Goal: Task Accomplishment & Management: Manage account settings

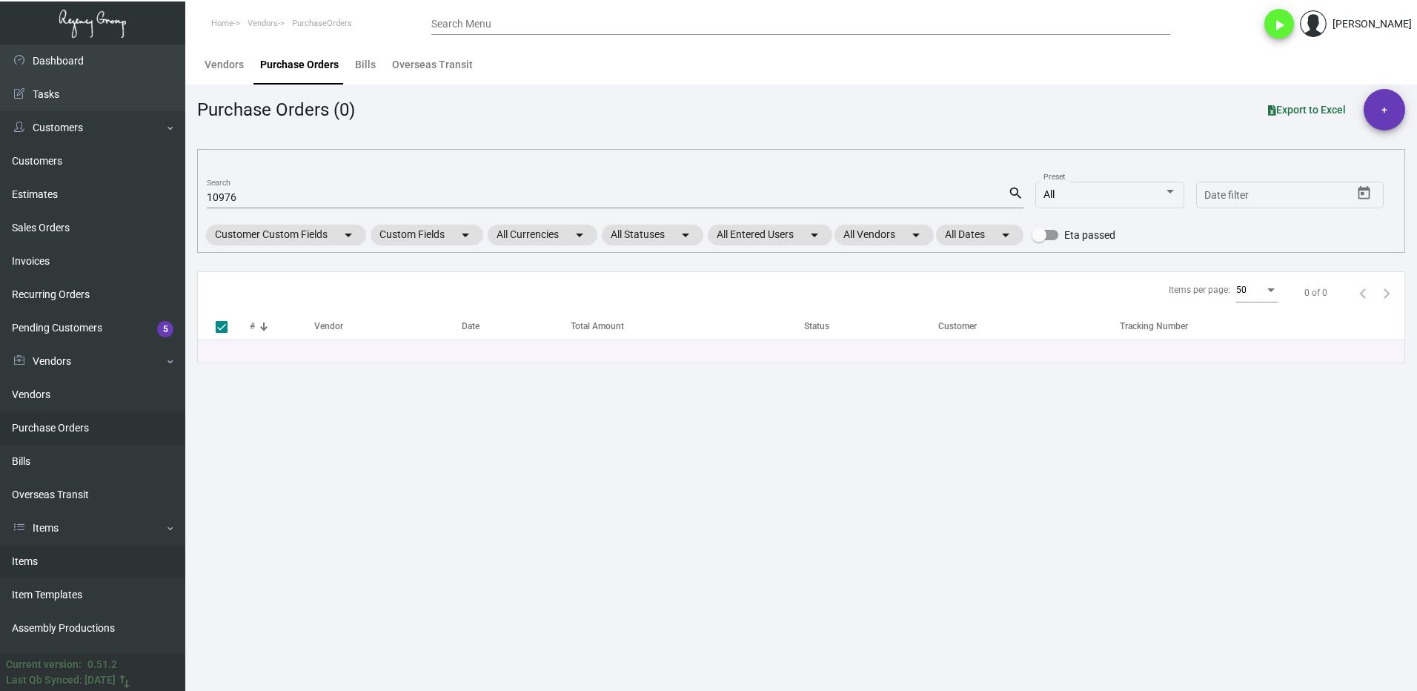
click at [50, 558] on link "Items" at bounding box center [92, 561] width 185 height 33
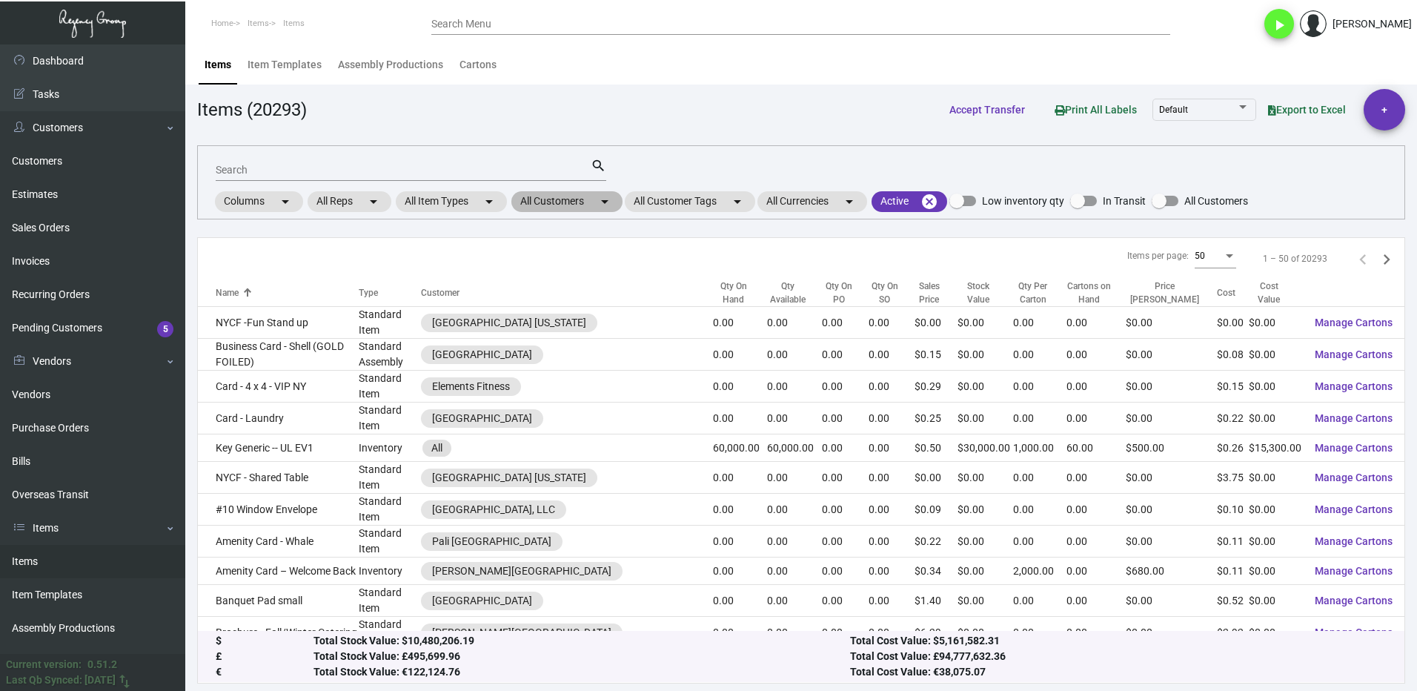
click at [542, 206] on mat-chip "All Customers arrow_drop_down" at bounding box center [566, 201] width 111 height 21
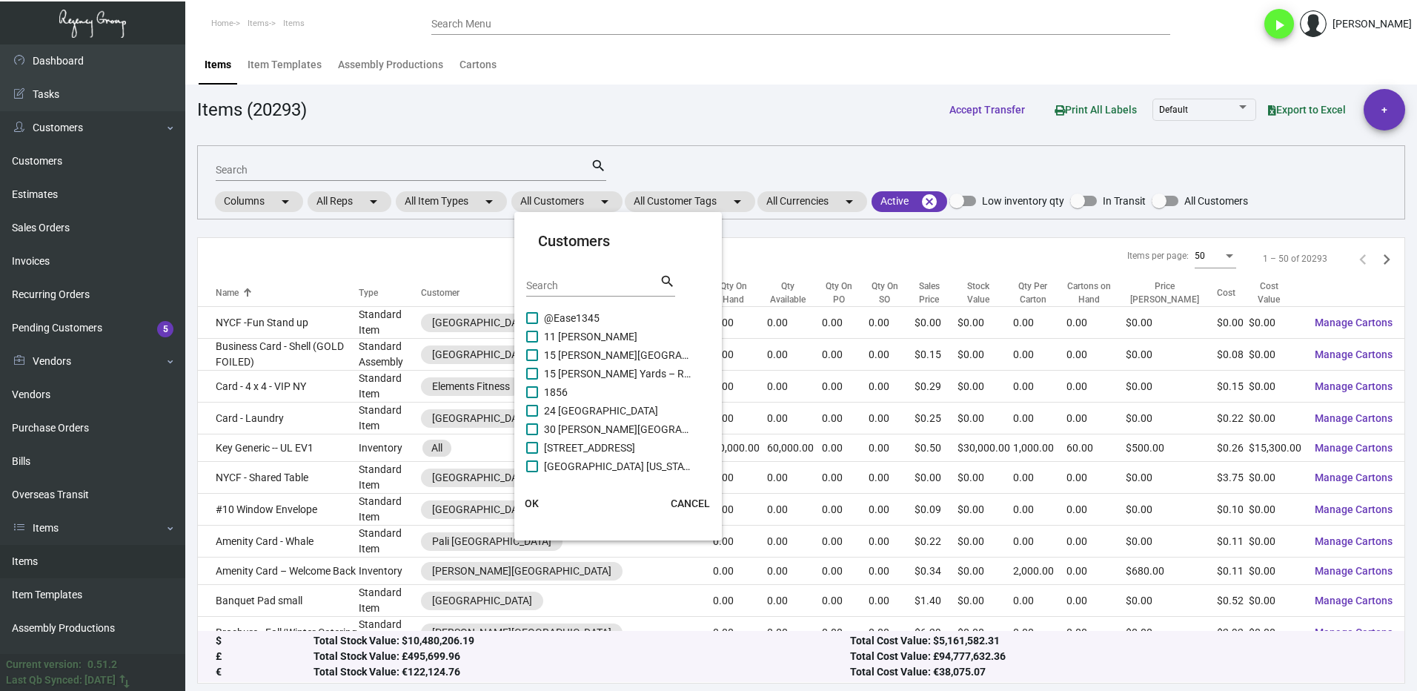
click at [551, 280] on input "Search" at bounding box center [592, 286] width 133 height 12
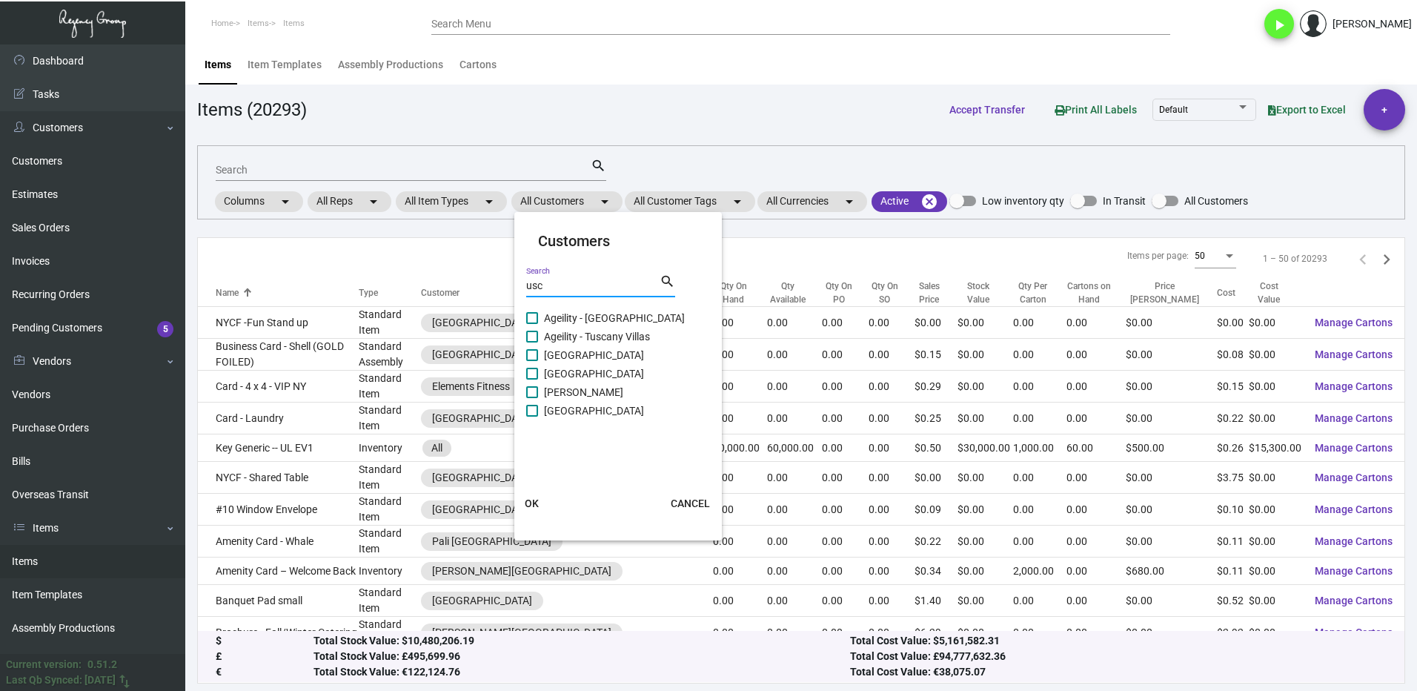
type input "usc"
click at [531, 411] on span at bounding box center [532, 411] width 12 height 12
click at [531, 417] on input "[GEOGRAPHIC_DATA]" at bounding box center [531, 417] width 1 height 1
checkbox input "true"
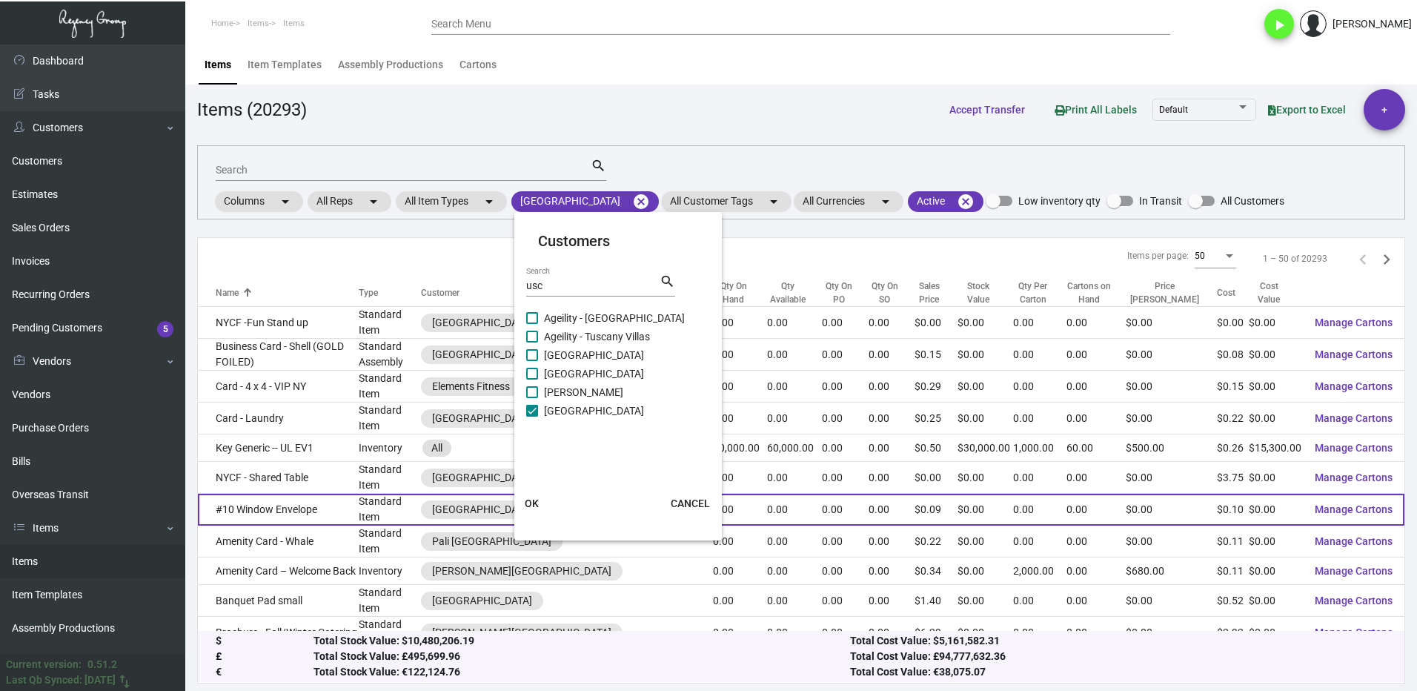
click at [540, 500] on button "OK" at bounding box center [531, 503] width 47 height 27
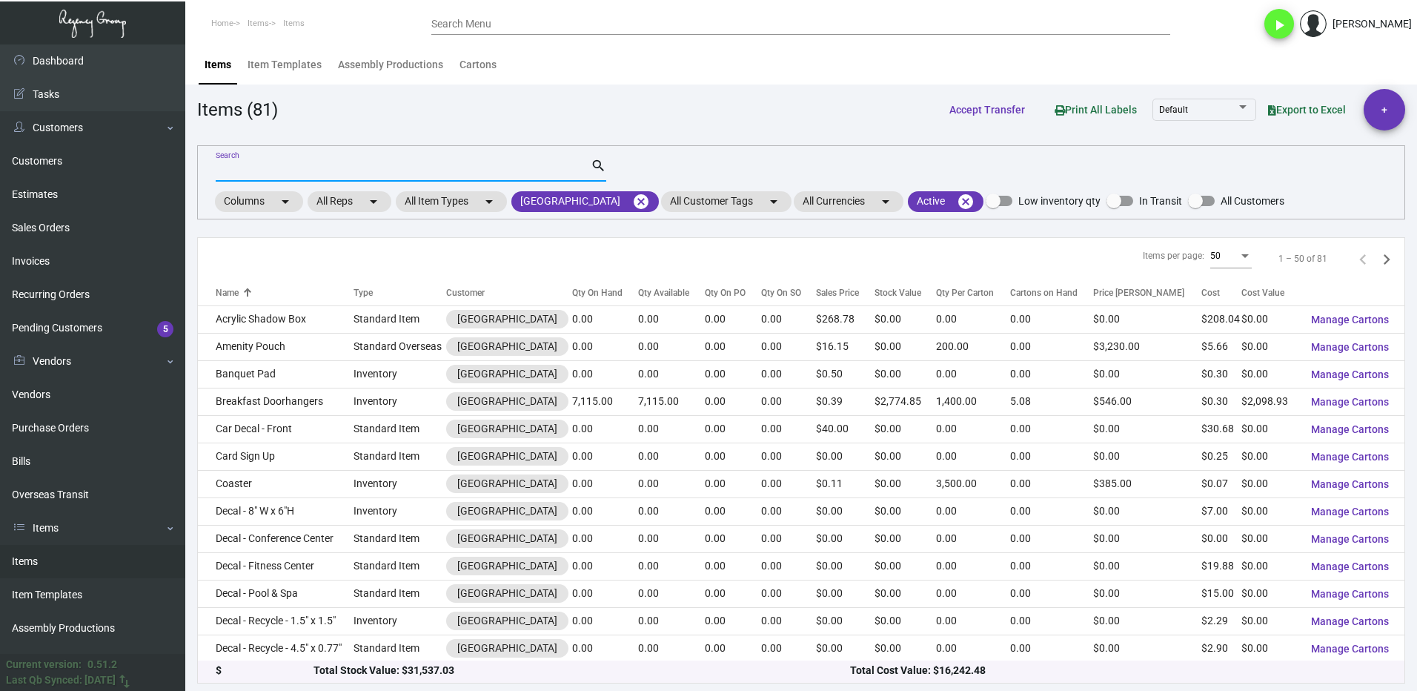
click at [281, 167] on input "Search" at bounding box center [403, 171] width 375 height 12
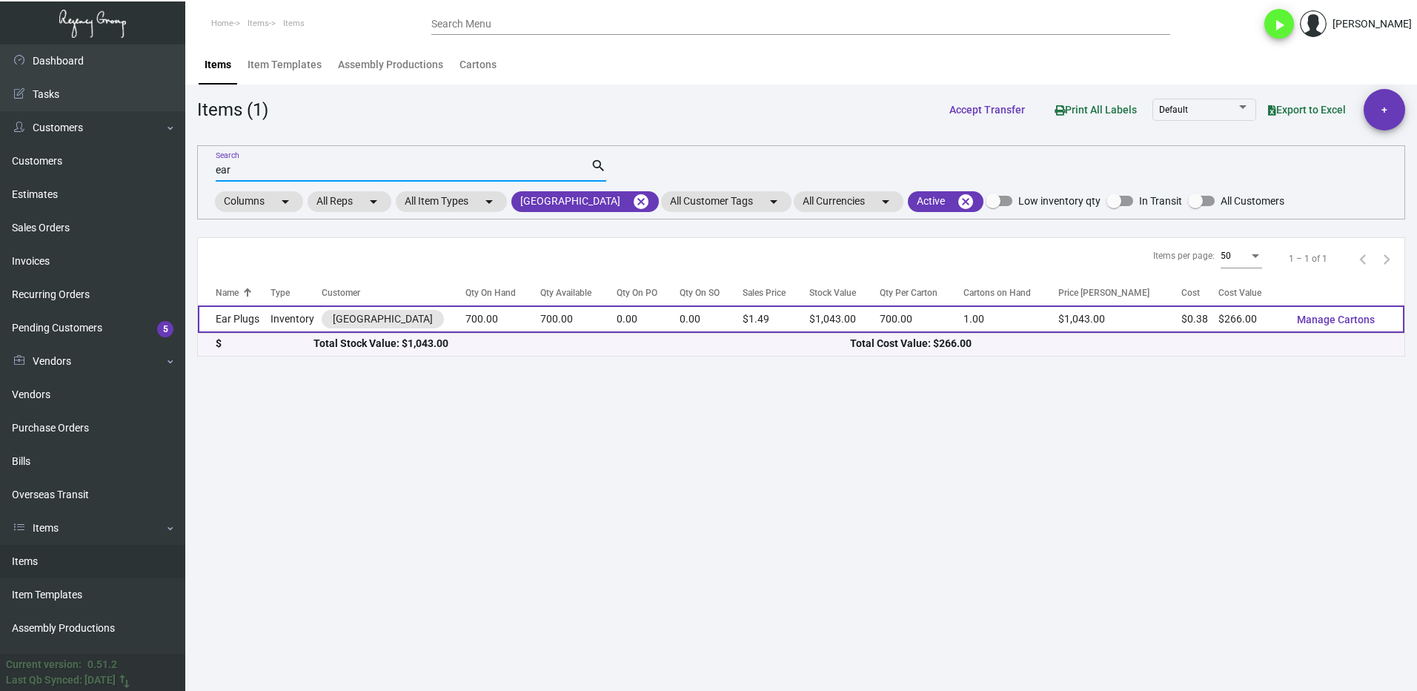
type input "ear"
click at [271, 306] on td "Ear Plugs" at bounding box center [234, 318] width 73 height 27
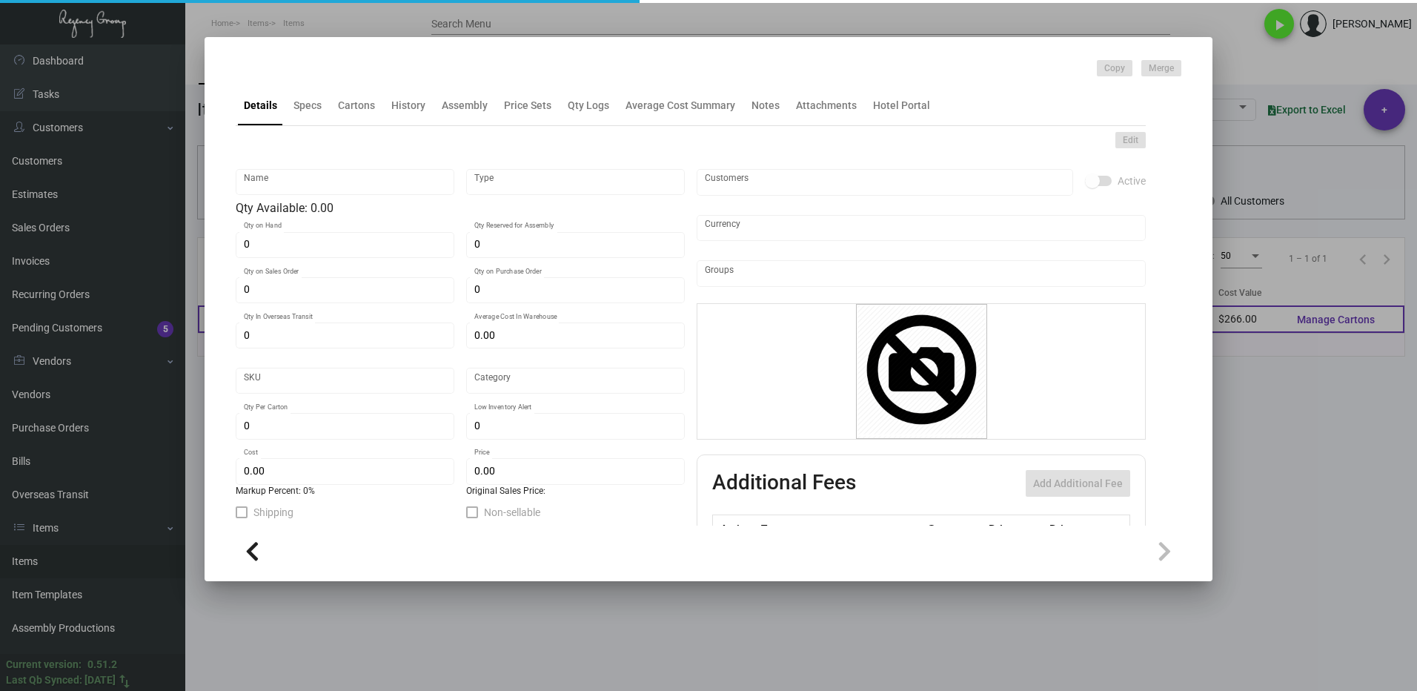
type input "Ear Plugs"
type input "Inventory"
type input "700"
type input "$ 0.00"
type input "3299"
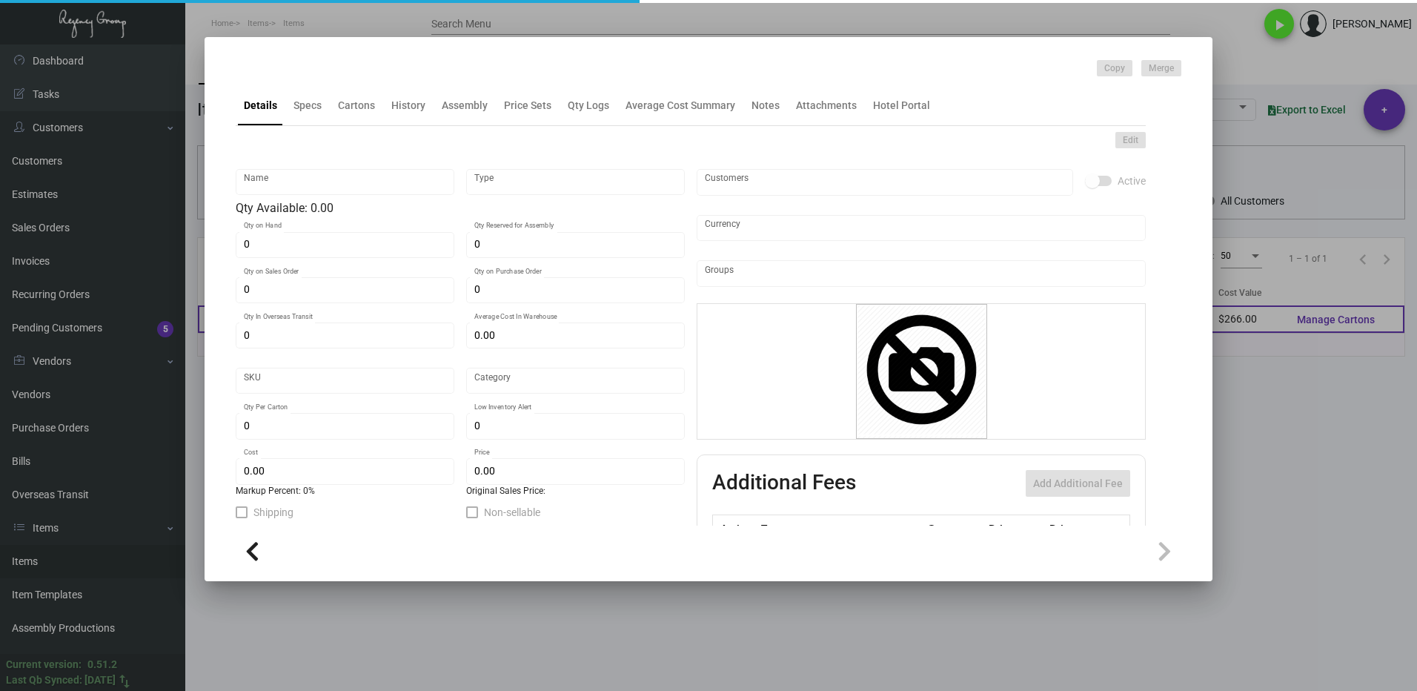
type input "Standard"
type input "700"
type input "200"
type input "$ 0.38"
type input "$ 1.49"
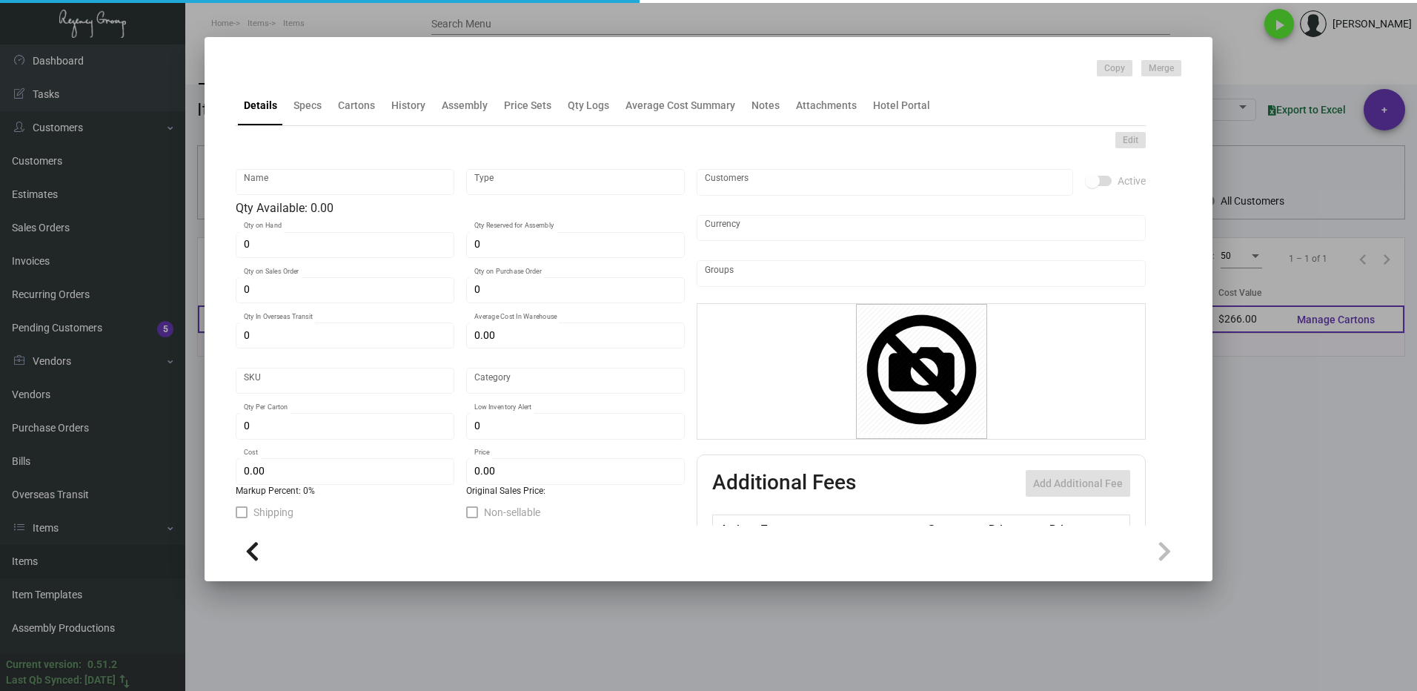
type textarea "Ear Plugs Pillow box w/ 2 color logo, WHITE ear plugs"
checkbox input "true"
type input "United States Dollar $"
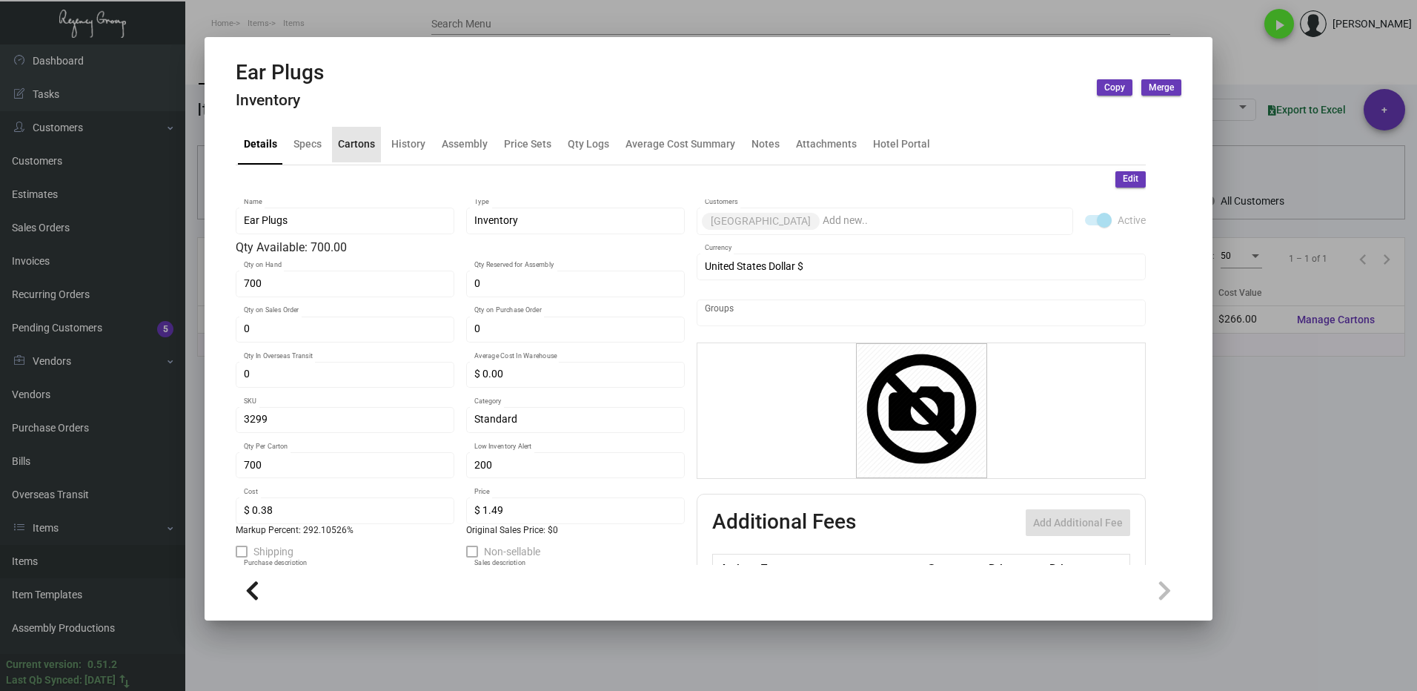
click at [351, 147] on div "Cartons" at bounding box center [356, 144] width 37 height 16
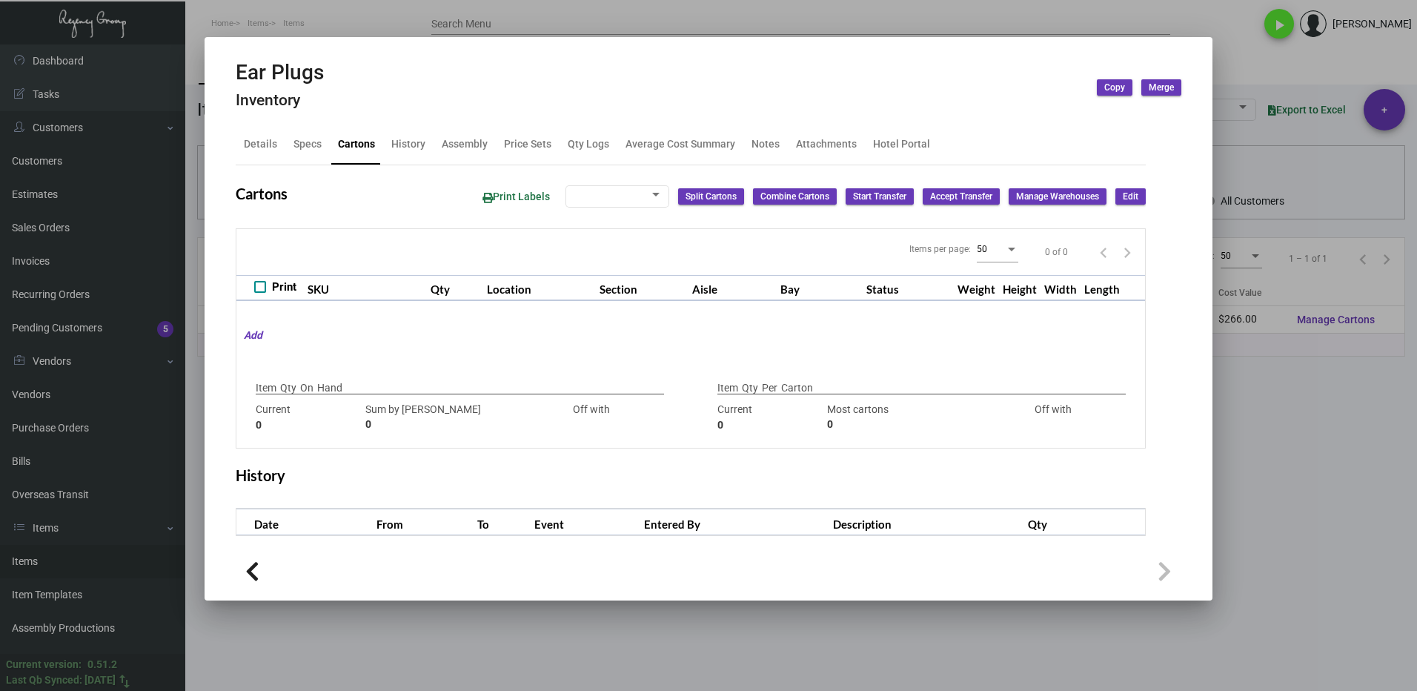
checkbox input "true"
type input "700"
type input "0"
type input "700"
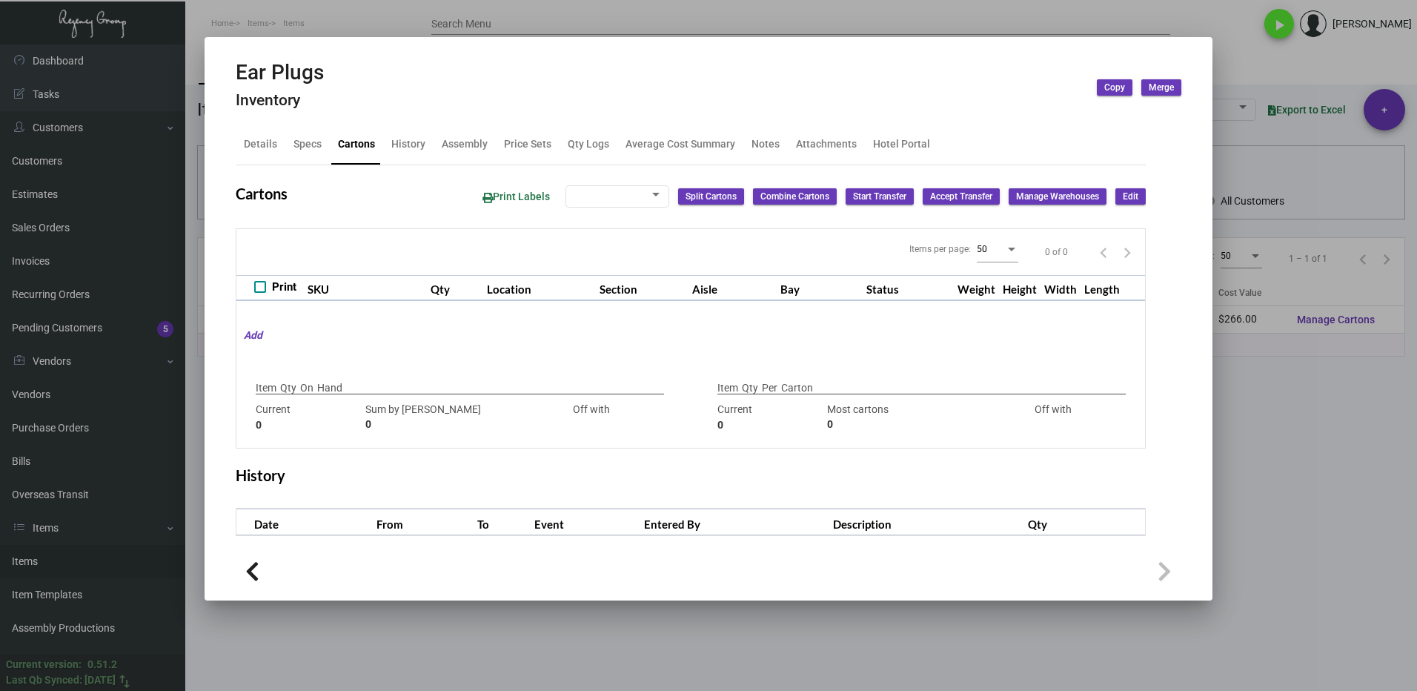
type input "700"
type input "0"
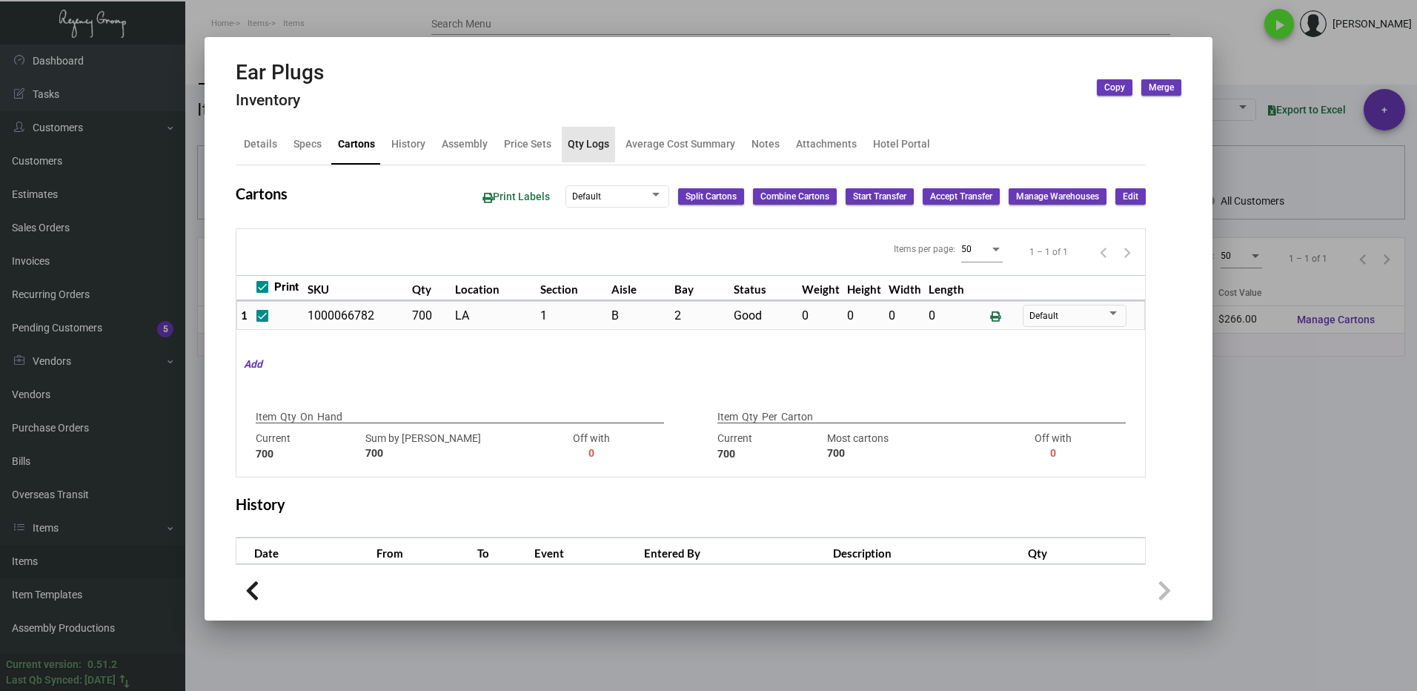
click at [573, 142] on div "Qty Logs" at bounding box center [589, 144] width 42 height 16
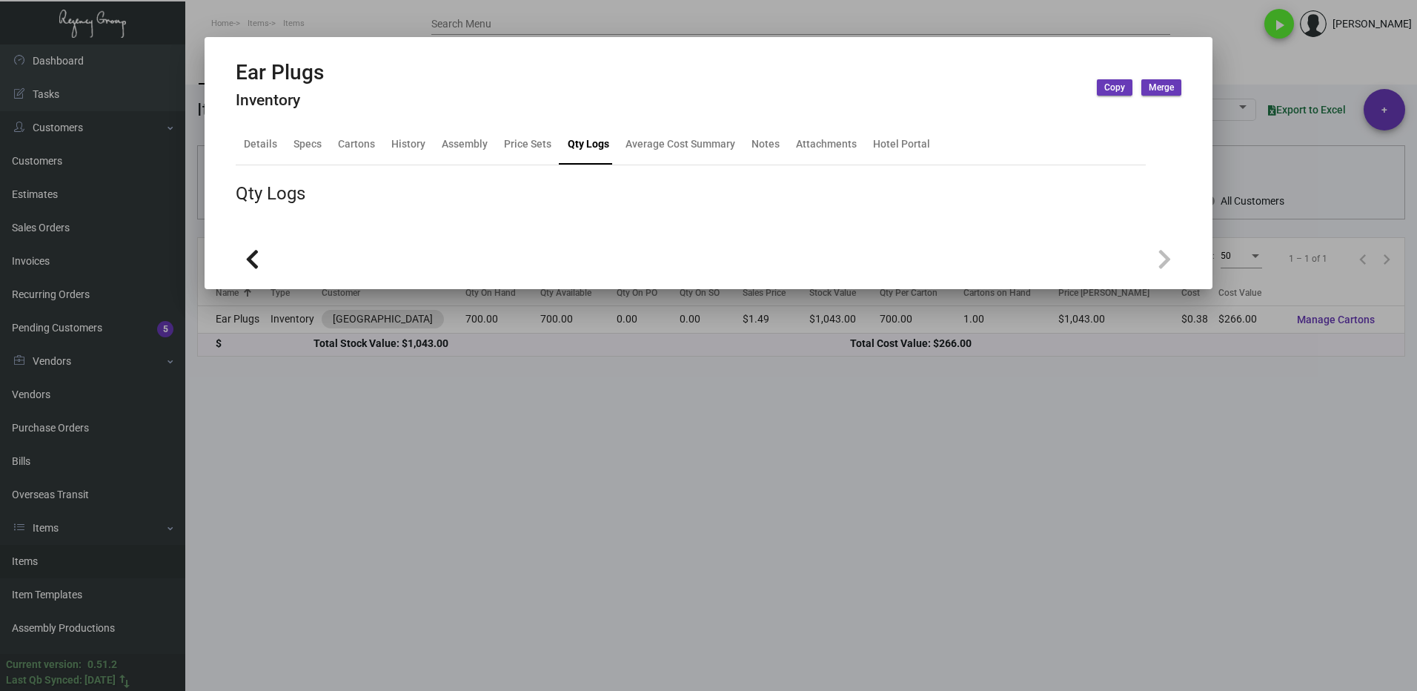
click at [772, 432] on div at bounding box center [708, 345] width 1417 height 691
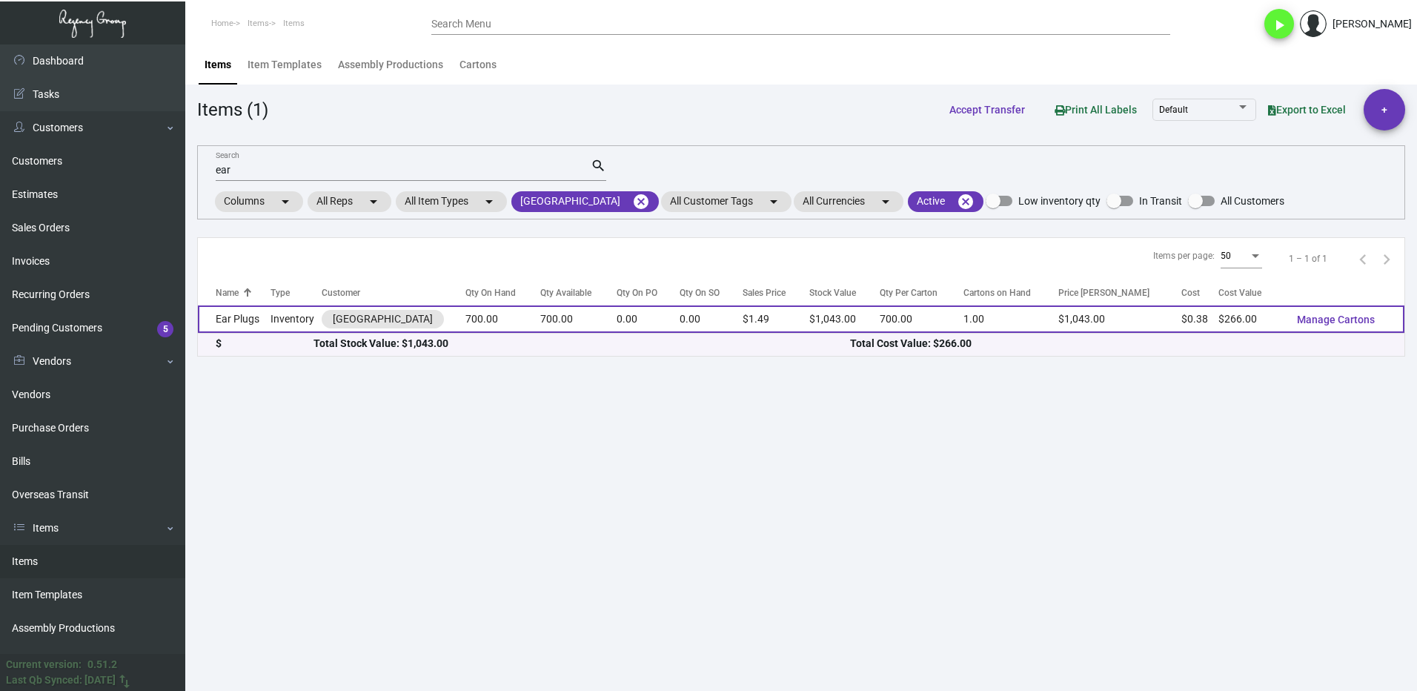
click at [465, 319] on td "700.00" at bounding box center [502, 318] width 75 height 27
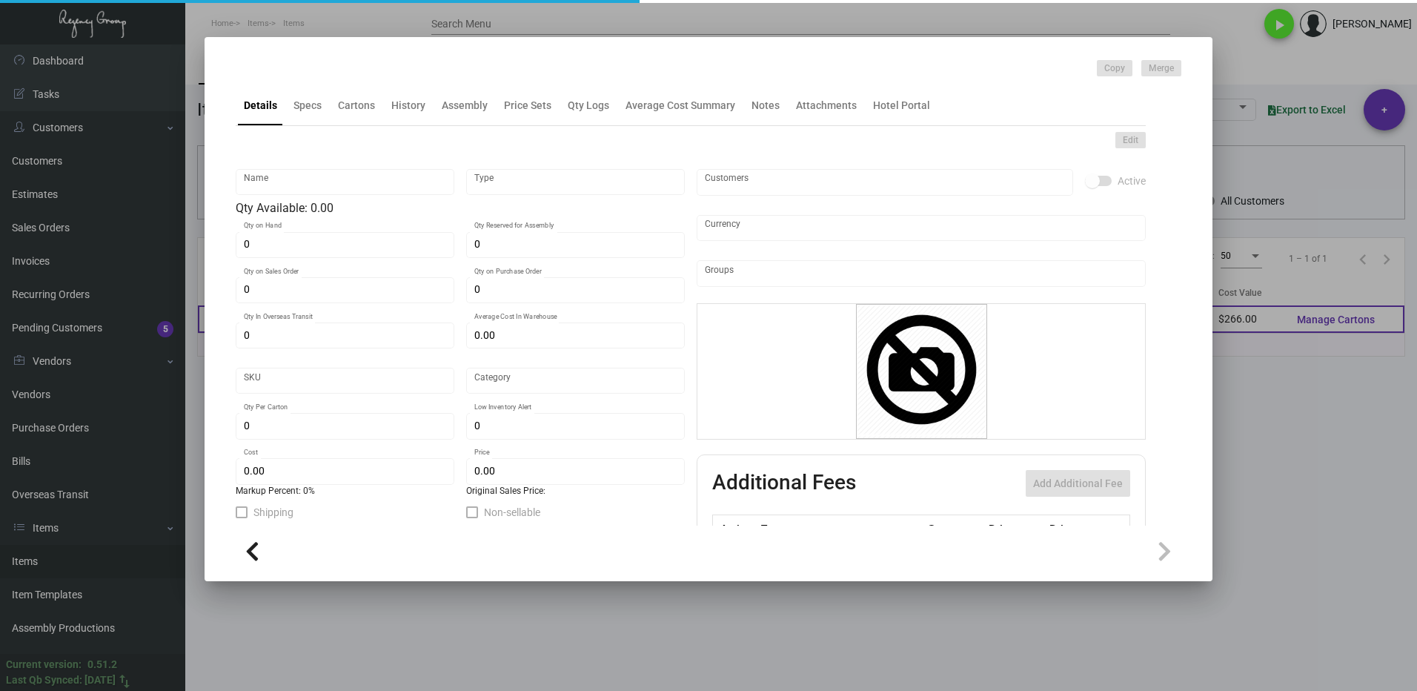
type input "Ear Plugs"
type input "Inventory"
type input "700"
type input "$ 0.00"
type input "3299"
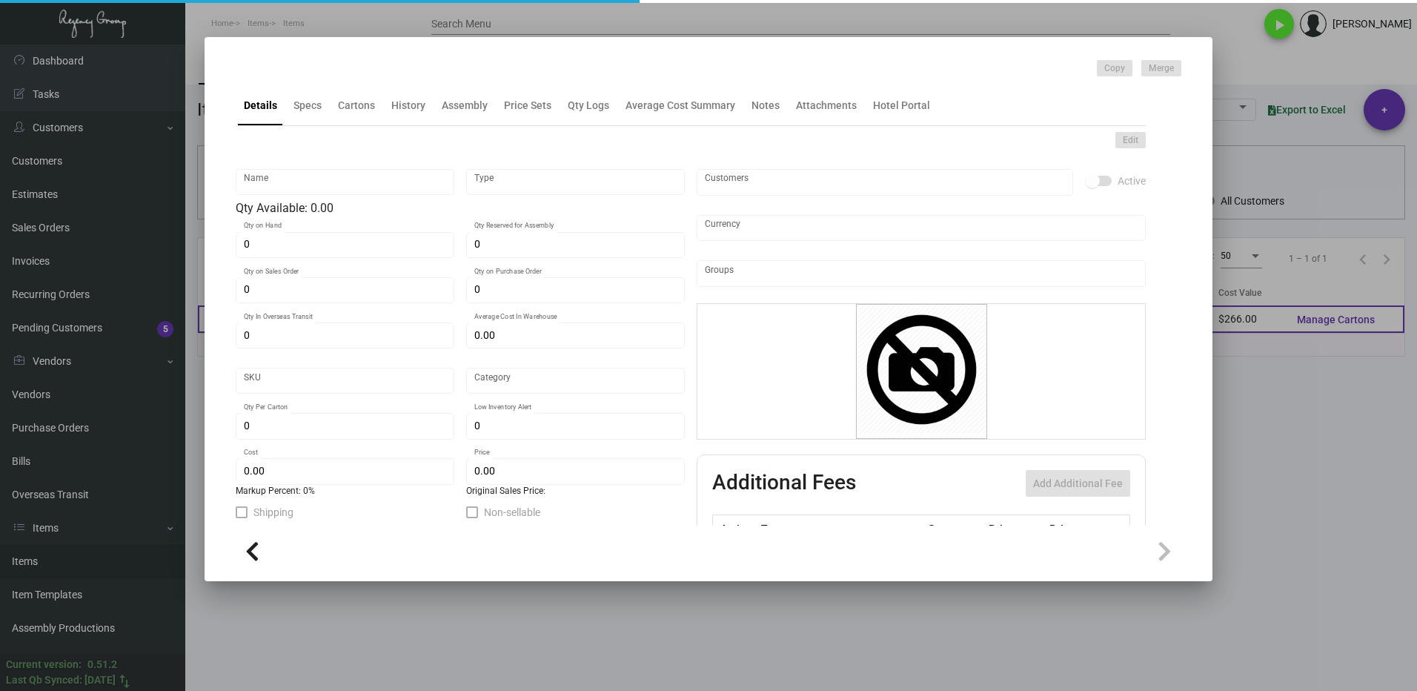
type input "Standard"
type input "700"
type input "200"
type input "$ 0.38"
type input "$ 1.49"
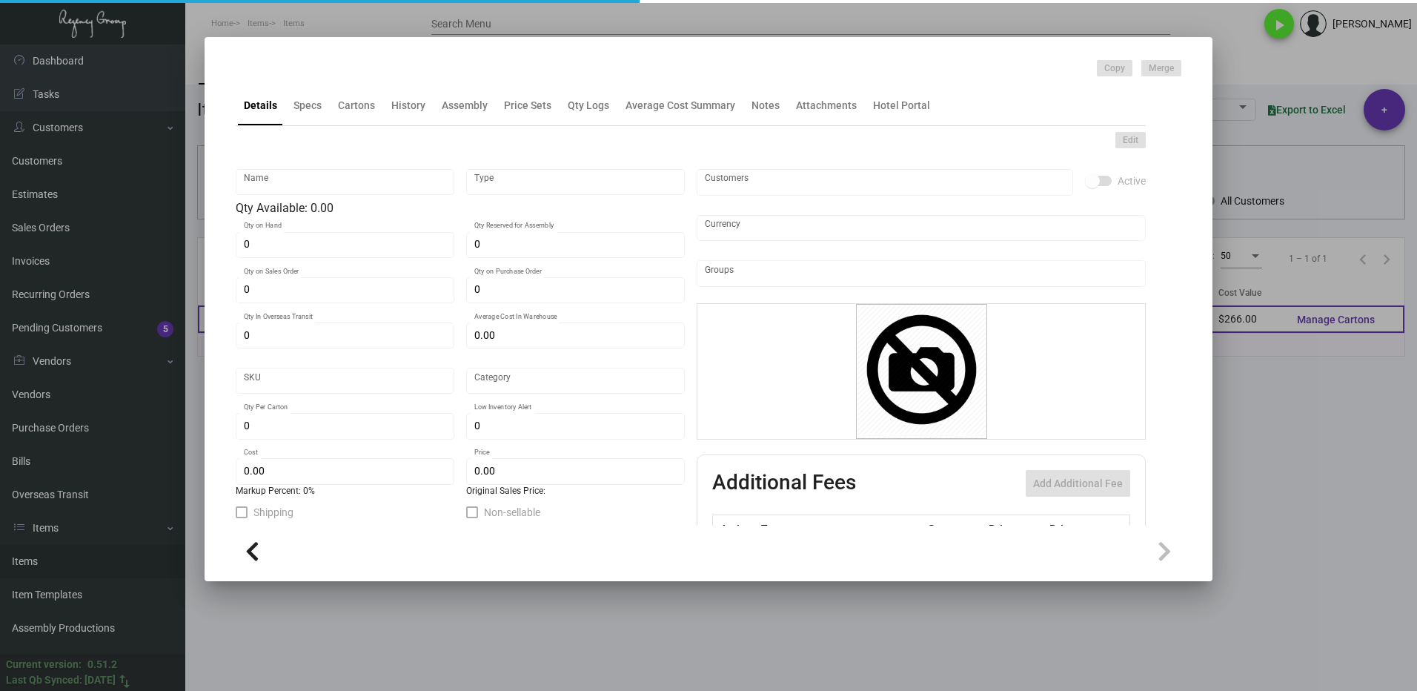
type textarea "Ear Plugs Pillow box w/ 2 color logo, WHITE ear plugs"
checkbox input "true"
type input "United States Dollar $"
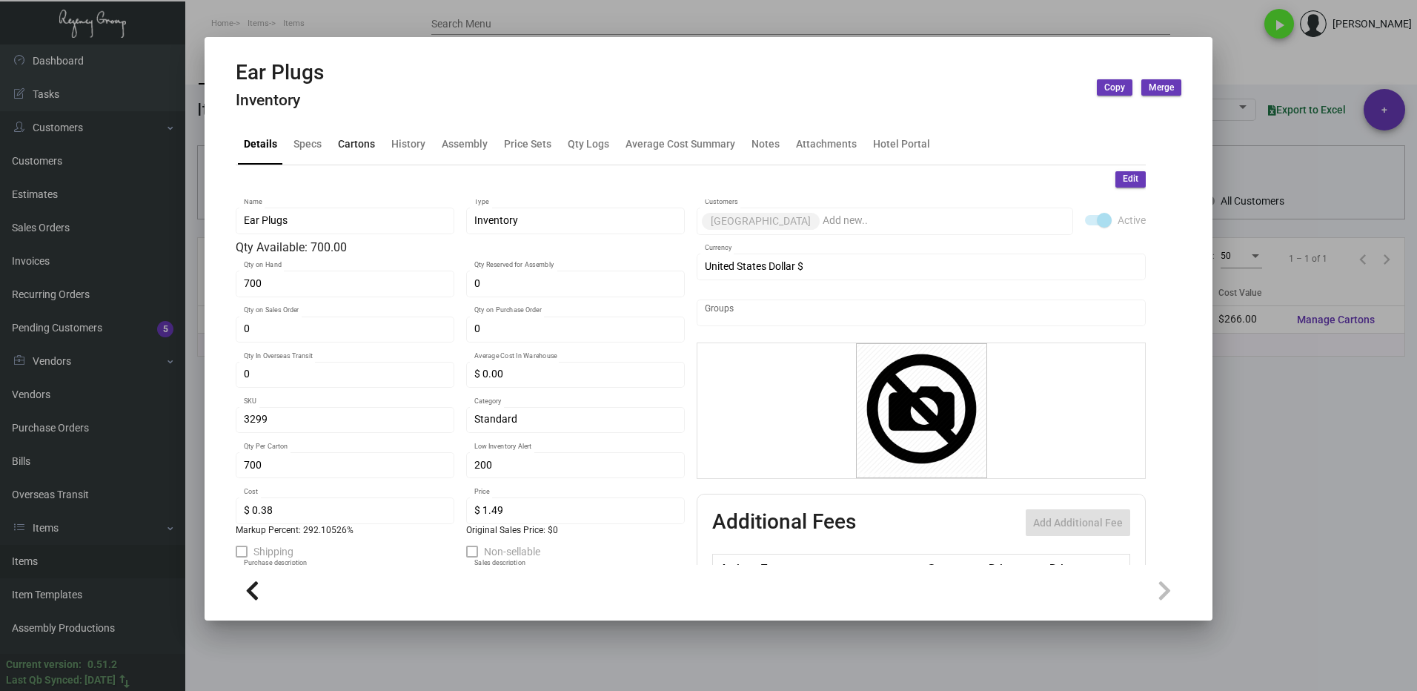
click at [345, 148] on div "Cartons" at bounding box center [356, 144] width 37 height 16
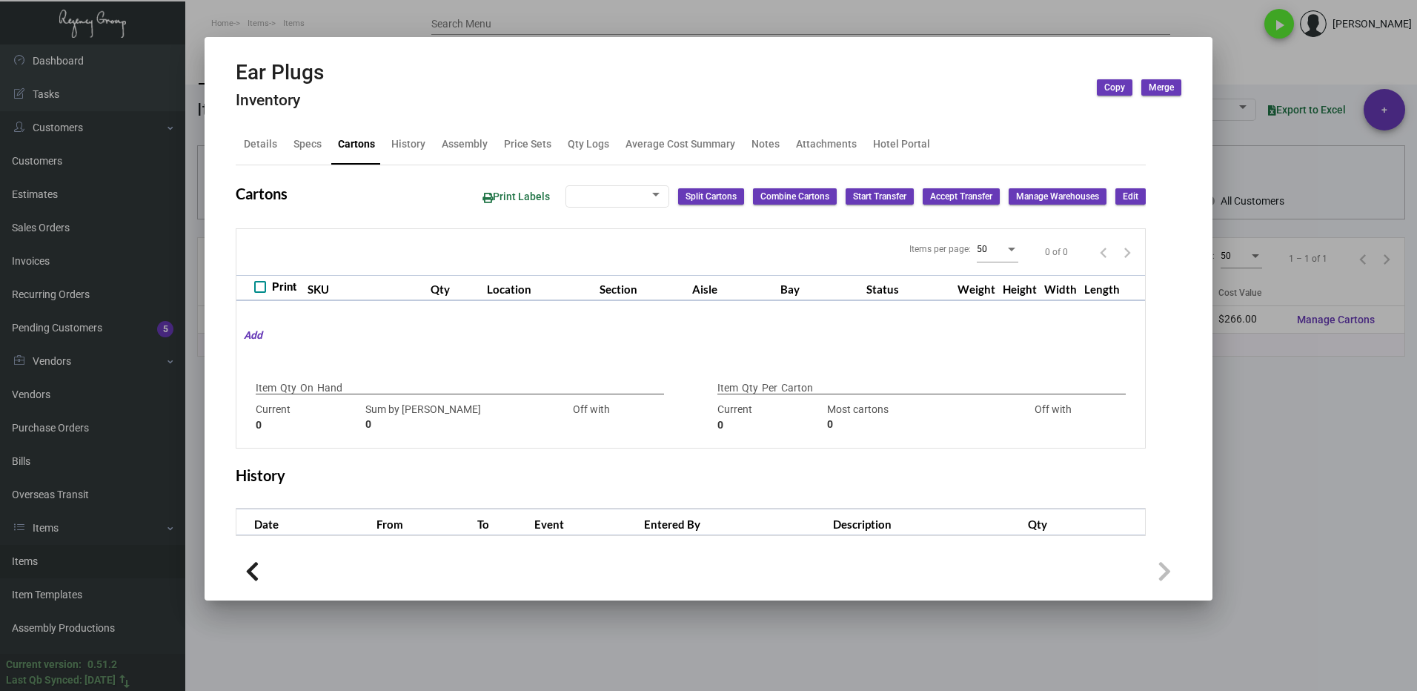
checkbox input "true"
type input "700"
type input "0"
type input "700"
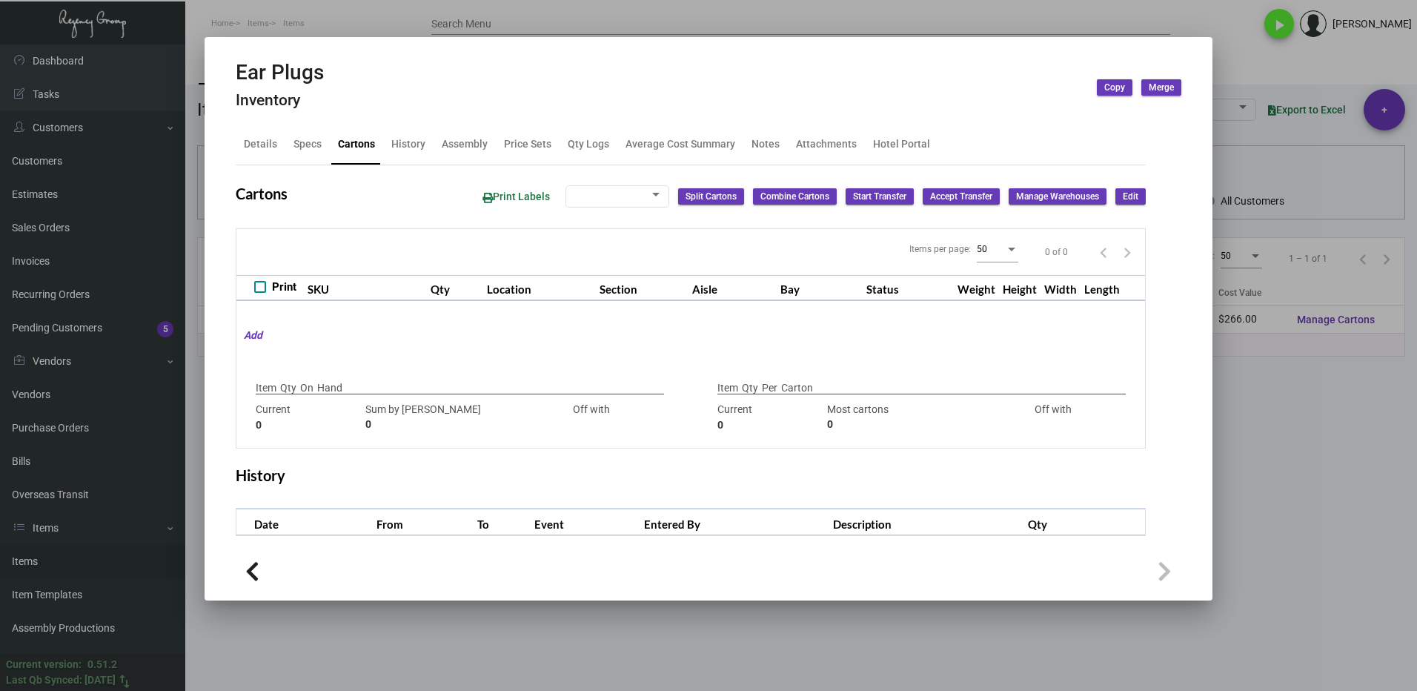
type input "700"
type input "0"
